Goal: Information Seeking & Learning: Learn about a topic

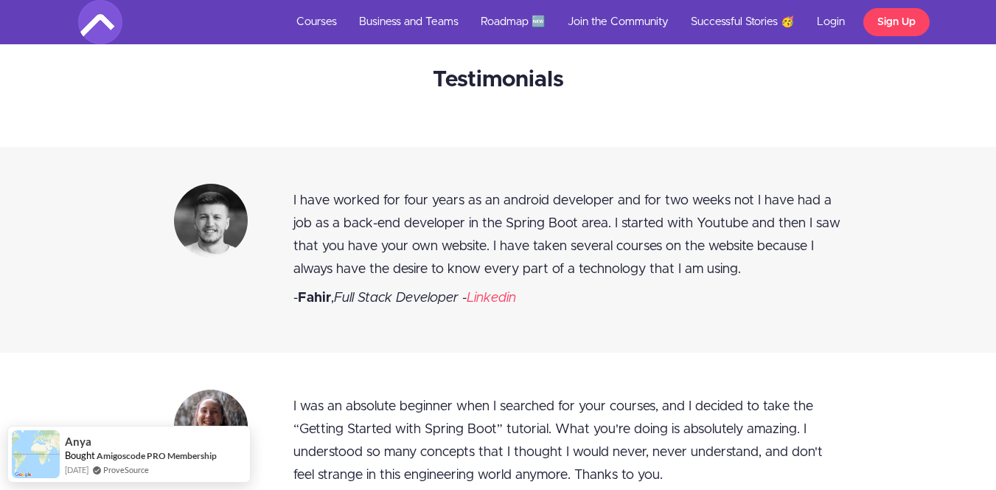
scroll to position [5891, 0]
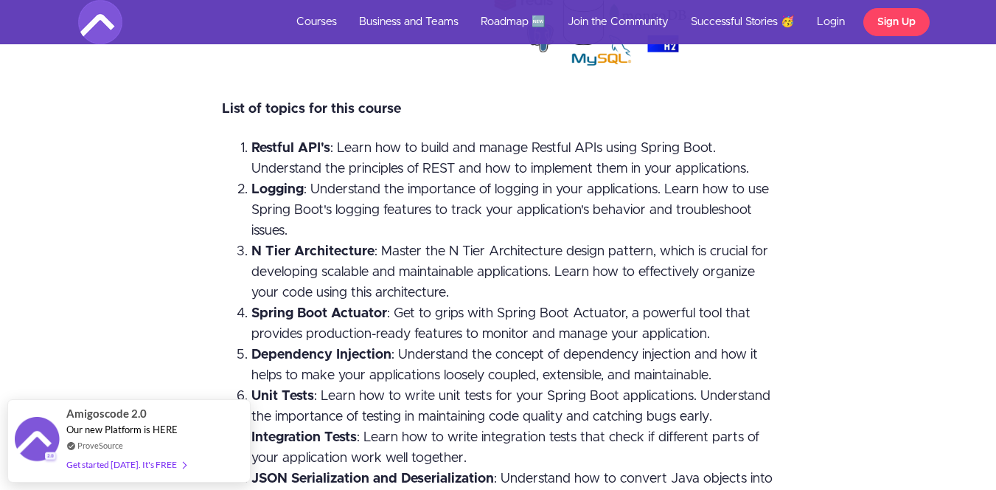
scroll to position [2829, 11]
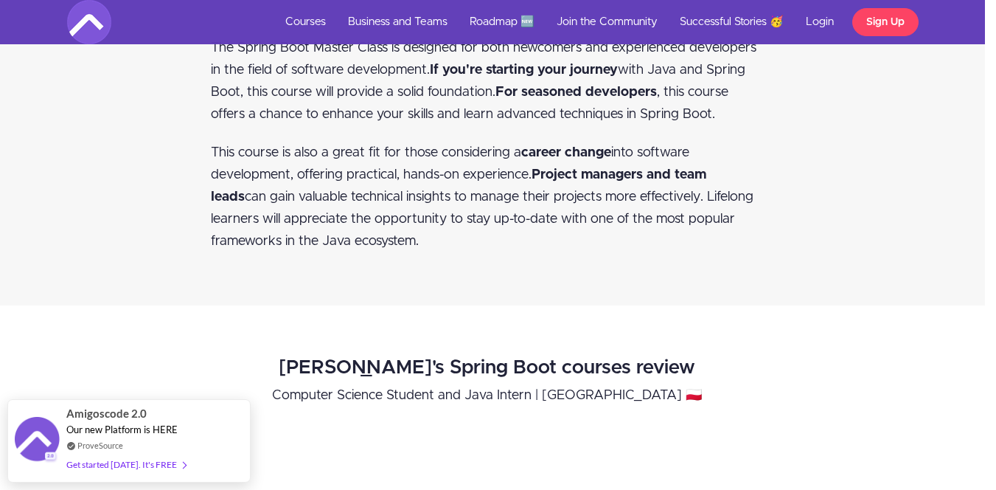
scroll to position [1036, 11]
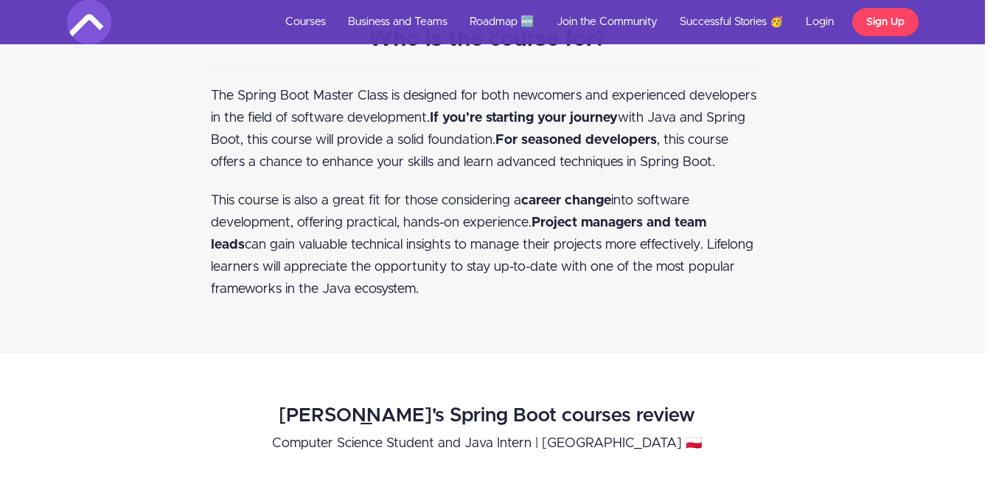
click at [739, 233] on p "This course is also a great fit for those considering a career change into soft…" at bounding box center [487, 245] width 553 height 111
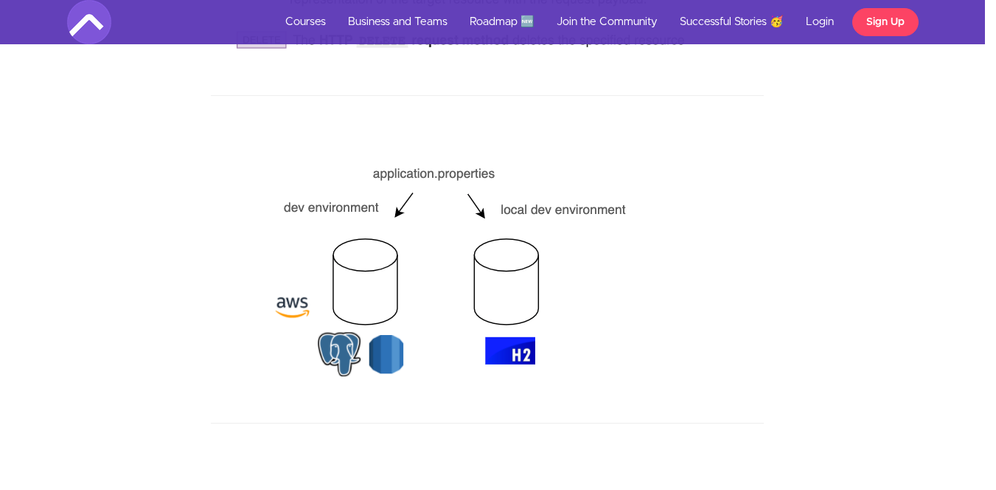
scroll to position [3773, 11]
